Goal: Check status: Check status

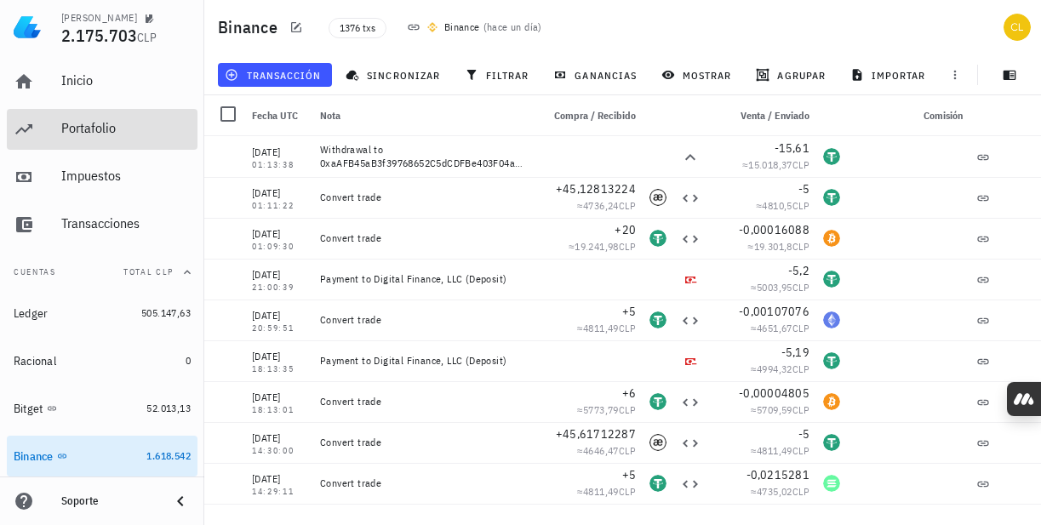
click at [119, 132] on div "Portafolio" at bounding box center [125, 128] width 129 height 16
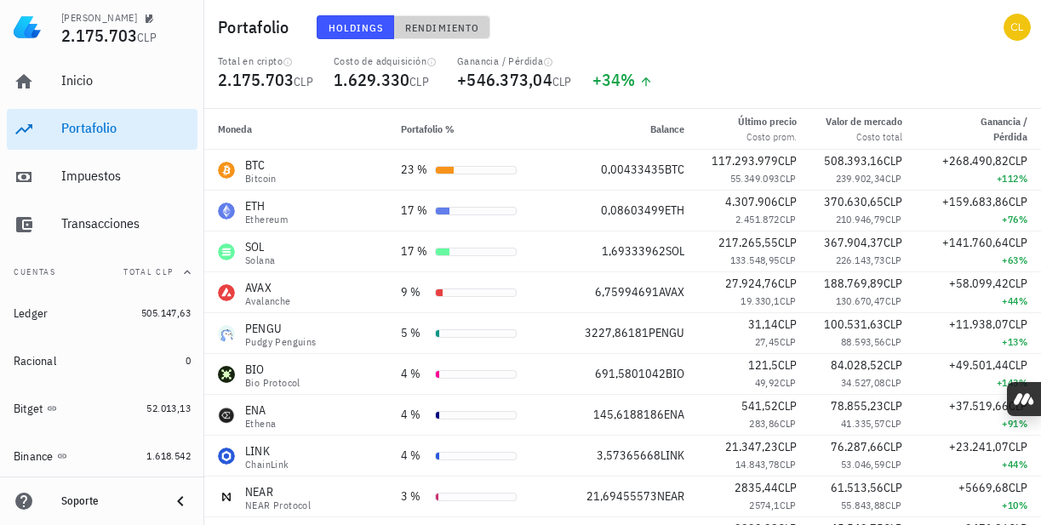
click at [441, 26] on span "Rendimiento" at bounding box center [441, 27] width 75 height 13
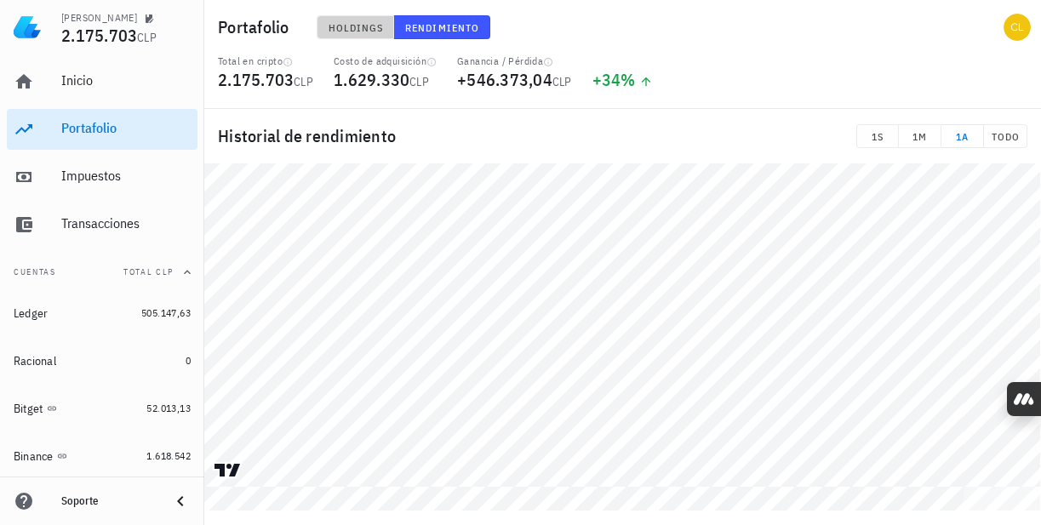
click at [369, 27] on span "Holdings" at bounding box center [356, 27] width 56 height 13
